Goal: Transaction & Acquisition: Purchase product/service

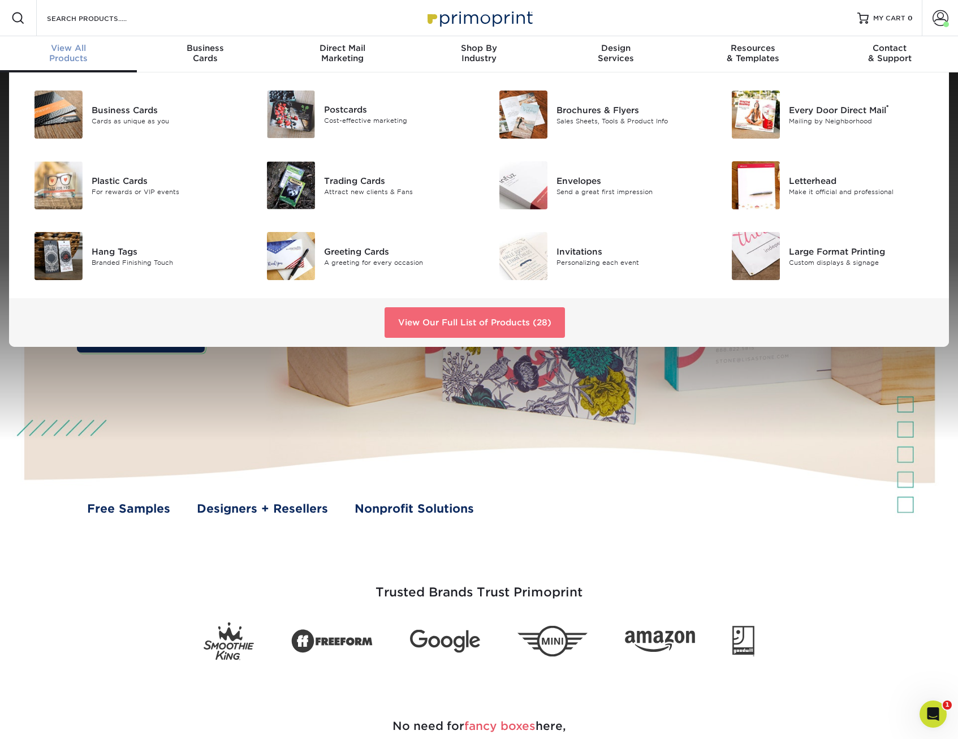
click at [501, 326] on link "View Our Full List of Products (28)" at bounding box center [475, 322] width 180 height 31
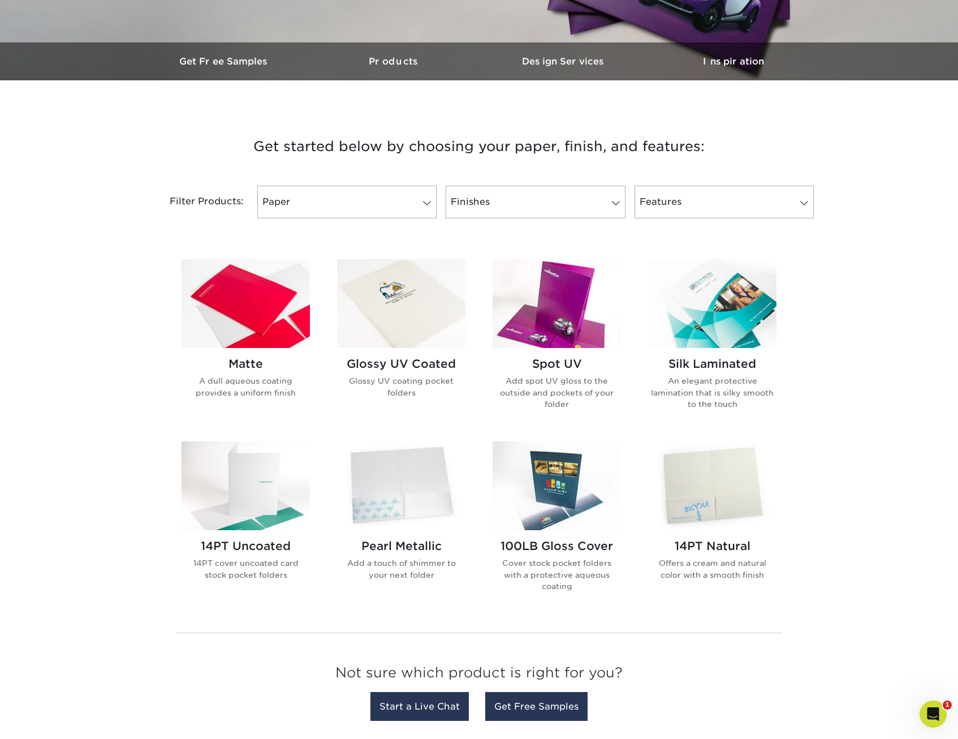
scroll to position [396, 0]
